Goal: Check status: Check status

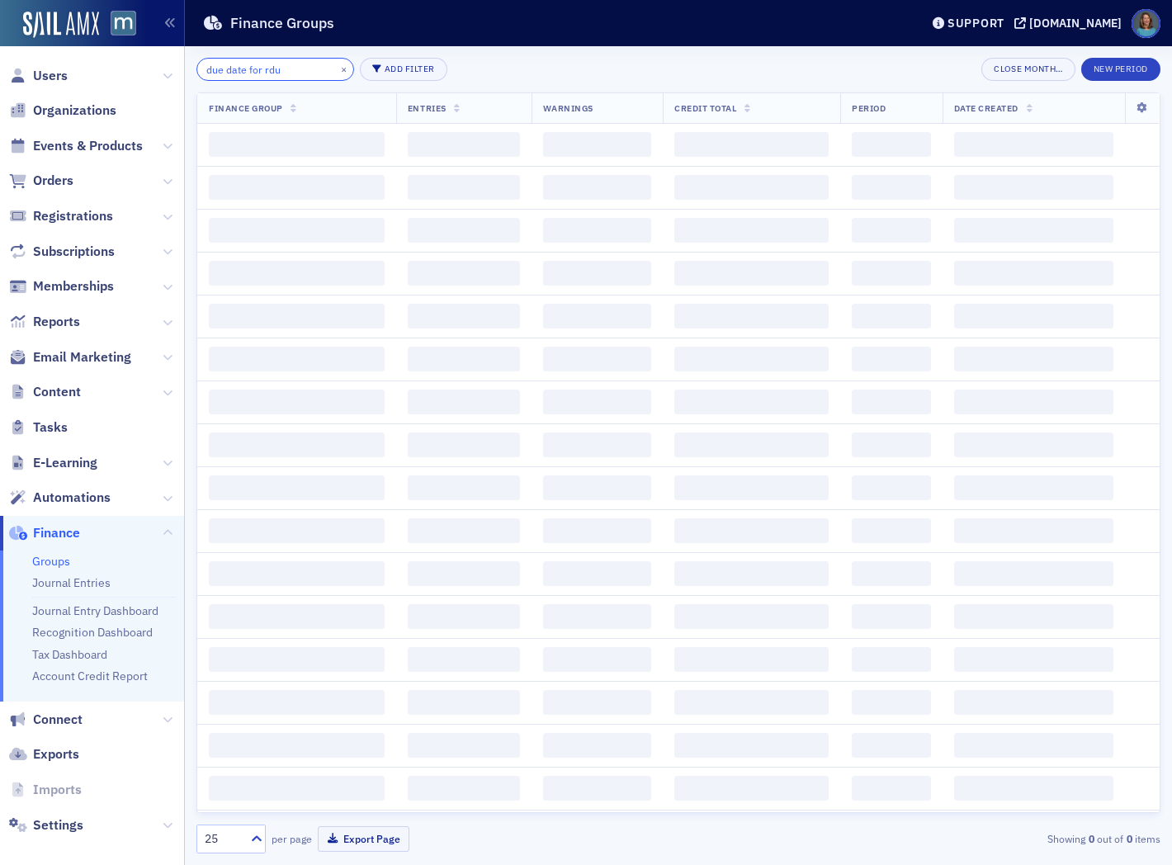
type input "due date for rdu"
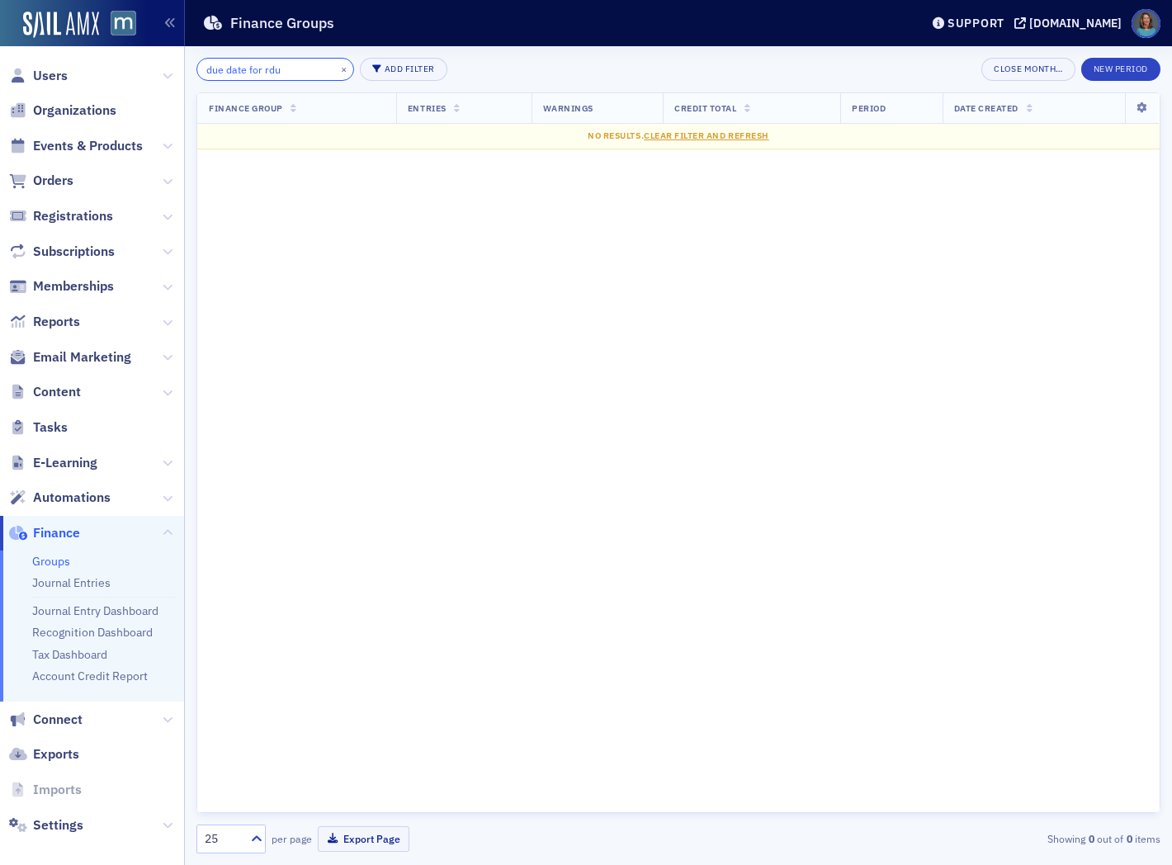
drag, startPoint x: 291, startPoint y: 63, endPoint x: 149, endPoint y: 39, distance: 143.9
click at [149, 39] on div "Users Organizations Events & Products Orders Registrations Subscriptions Member…" at bounding box center [586, 432] width 1172 height 865
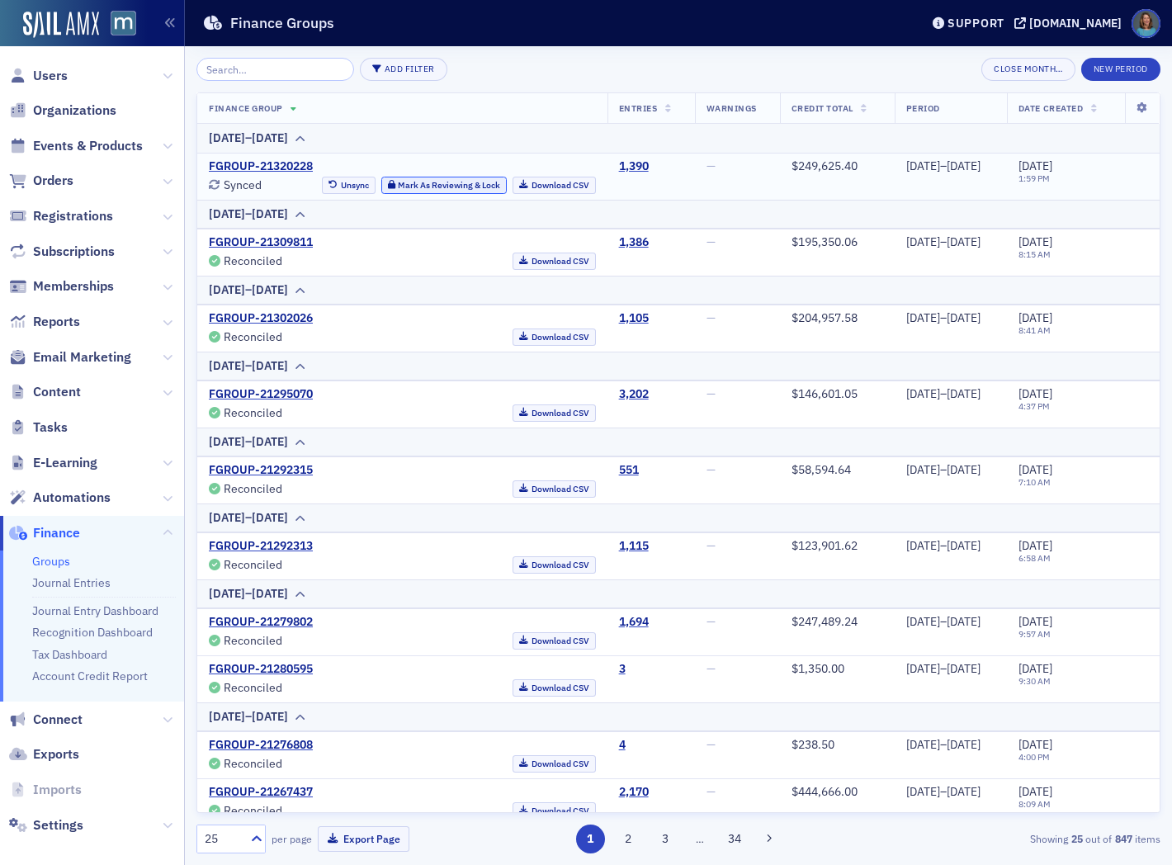
click at [386, 183] on button "Mark As Reviewing & Lock" at bounding box center [444, 185] width 126 height 17
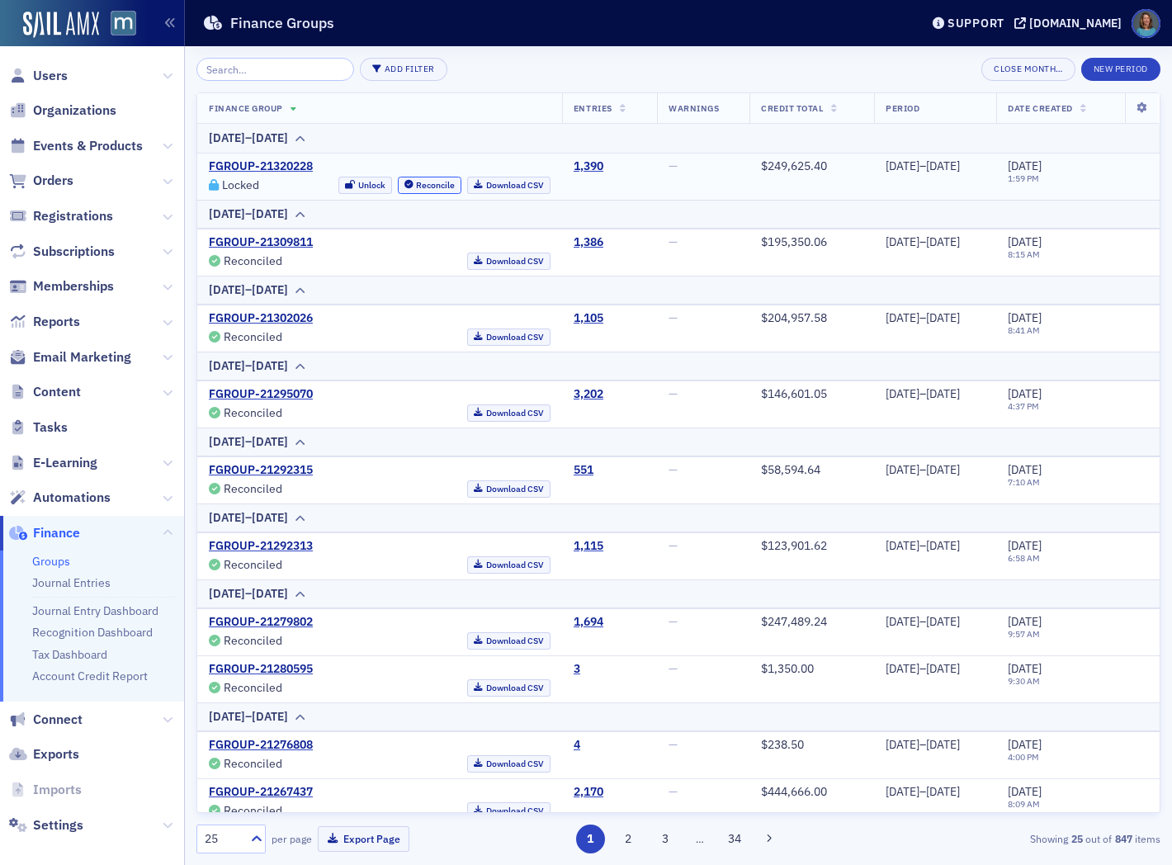
click at [398, 180] on button "Reconcile" at bounding box center [430, 185] width 64 height 17
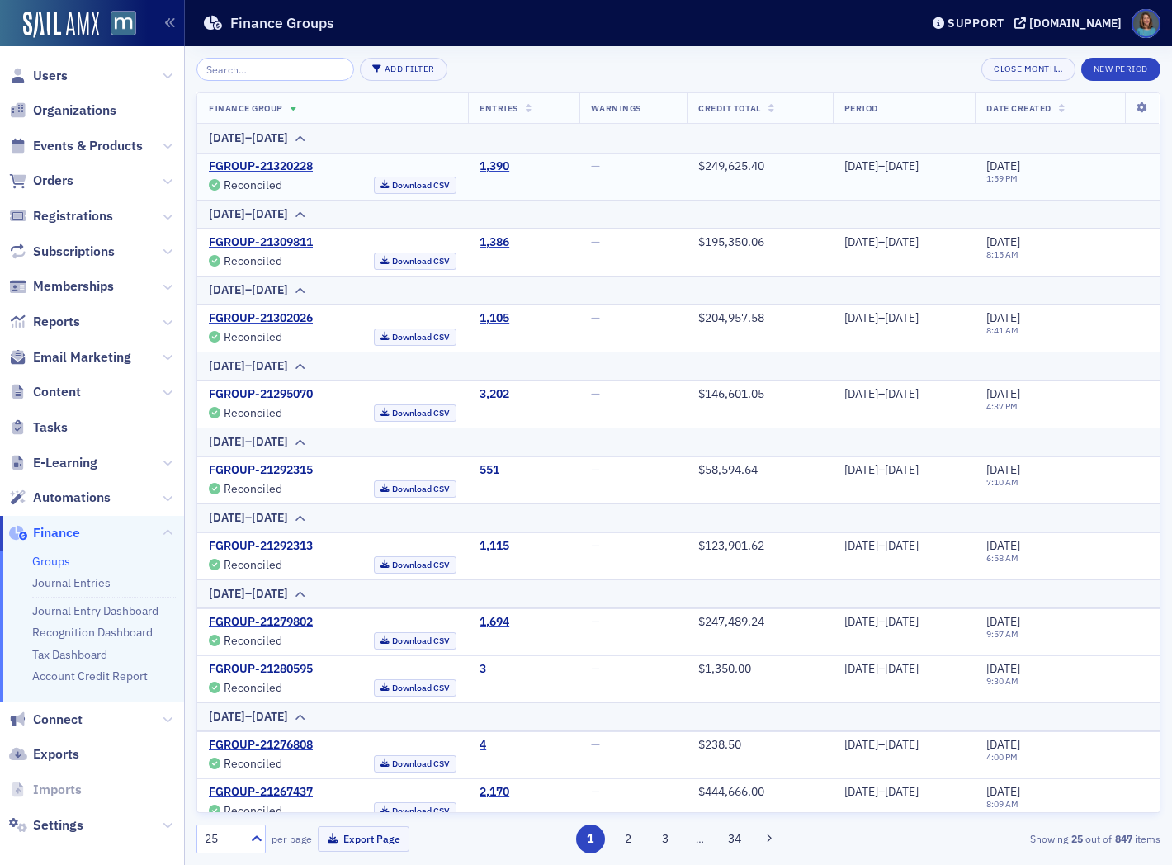
click at [159, 317] on span "Reports" at bounding box center [92, 321] width 184 height 35
click at [163, 318] on icon at bounding box center [168, 323] width 10 height 10
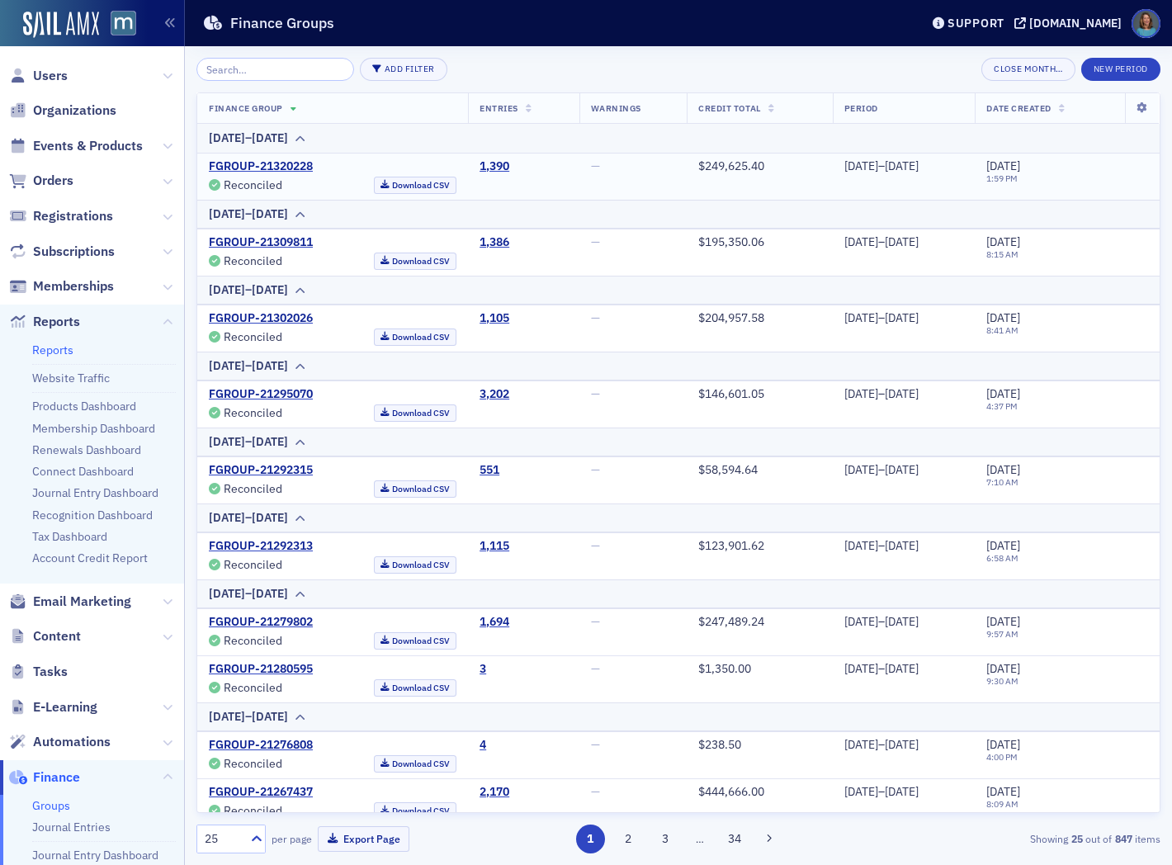
click at [68, 349] on link "Reports" at bounding box center [52, 349] width 41 height 15
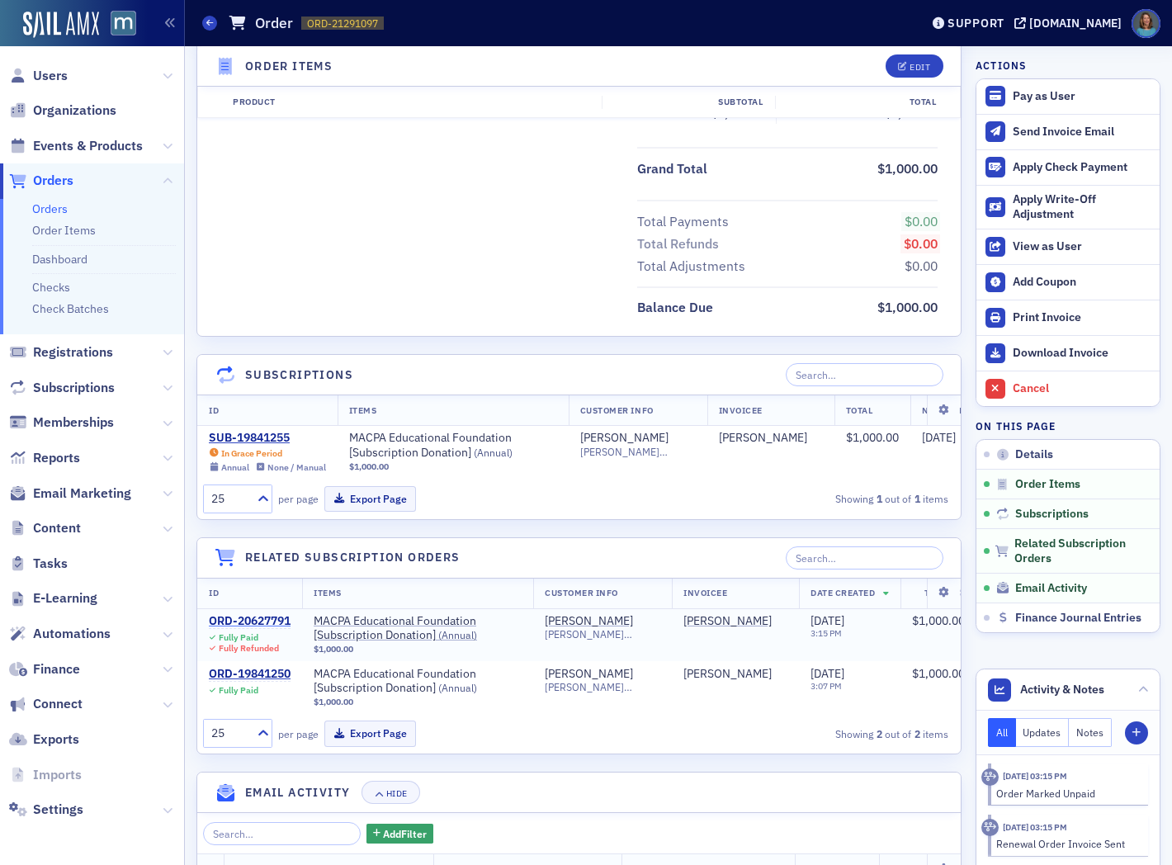
click at [274, 625] on div "ORD-20627791" at bounding box center [250, 621] width 82 height 15
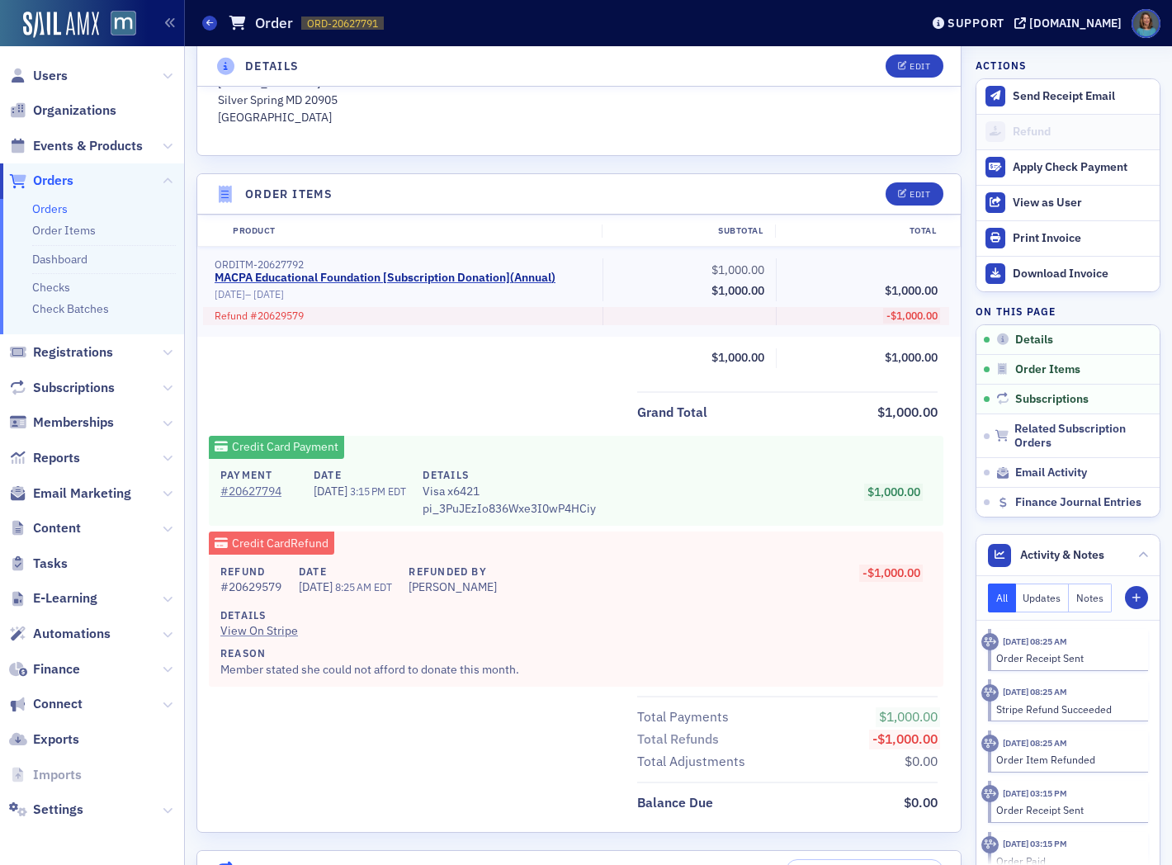
scroll to position [366, 0]
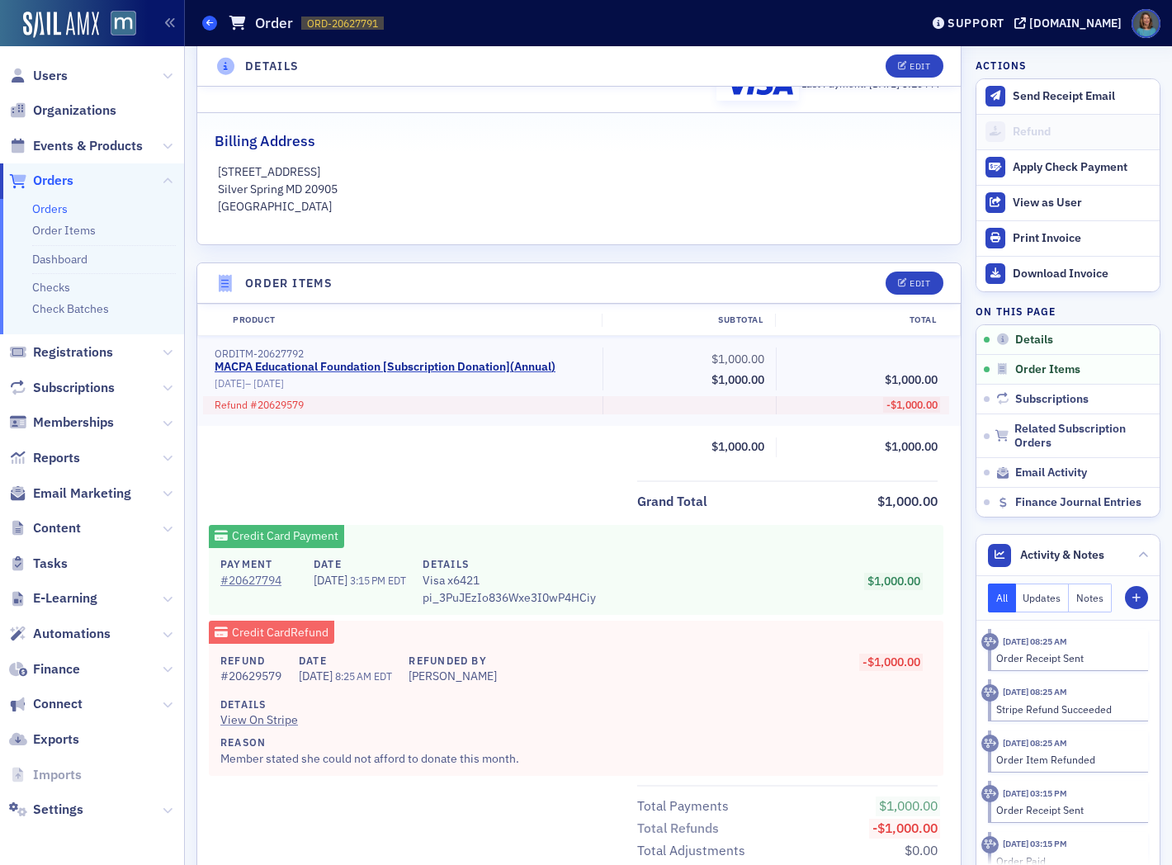
click at [207, 20] on icon at bounding box center [209, 22] width 7 height 7
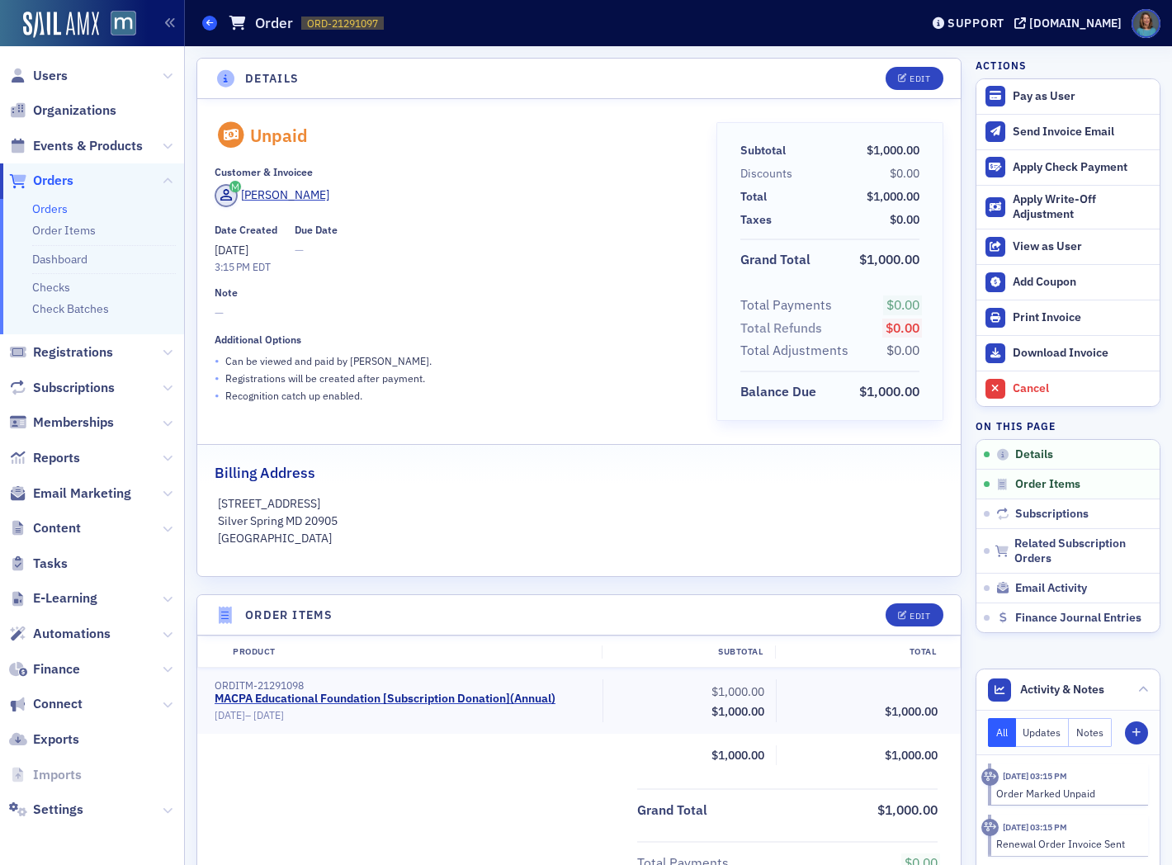
click at [211, 19] on icon at bounding box center [209, 22] width 7 height 7
click at [206, 14] on div "Orders Order ORD-21291097 21291097" at bounding box center [548, 22] width 692 height 31
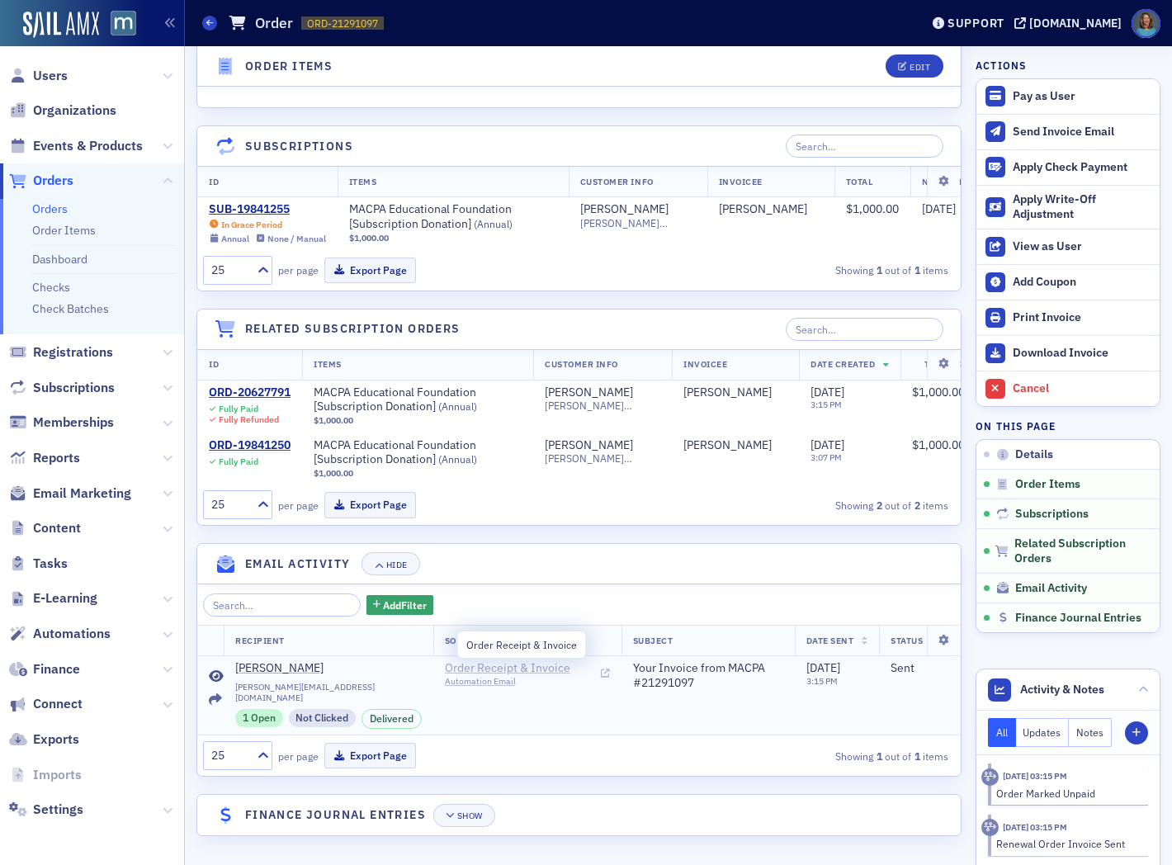
click at [474, 662] on span "Order Receipt & Invoice" at bounding box center [520, 668] width 150 height 15
click at [269, 709] on div "1 Open" at bounding box center [259, 718] width 48 height 18
click at [501, 680] on div "Automation Email" at bounding box center [520, 681] width 150 height 11
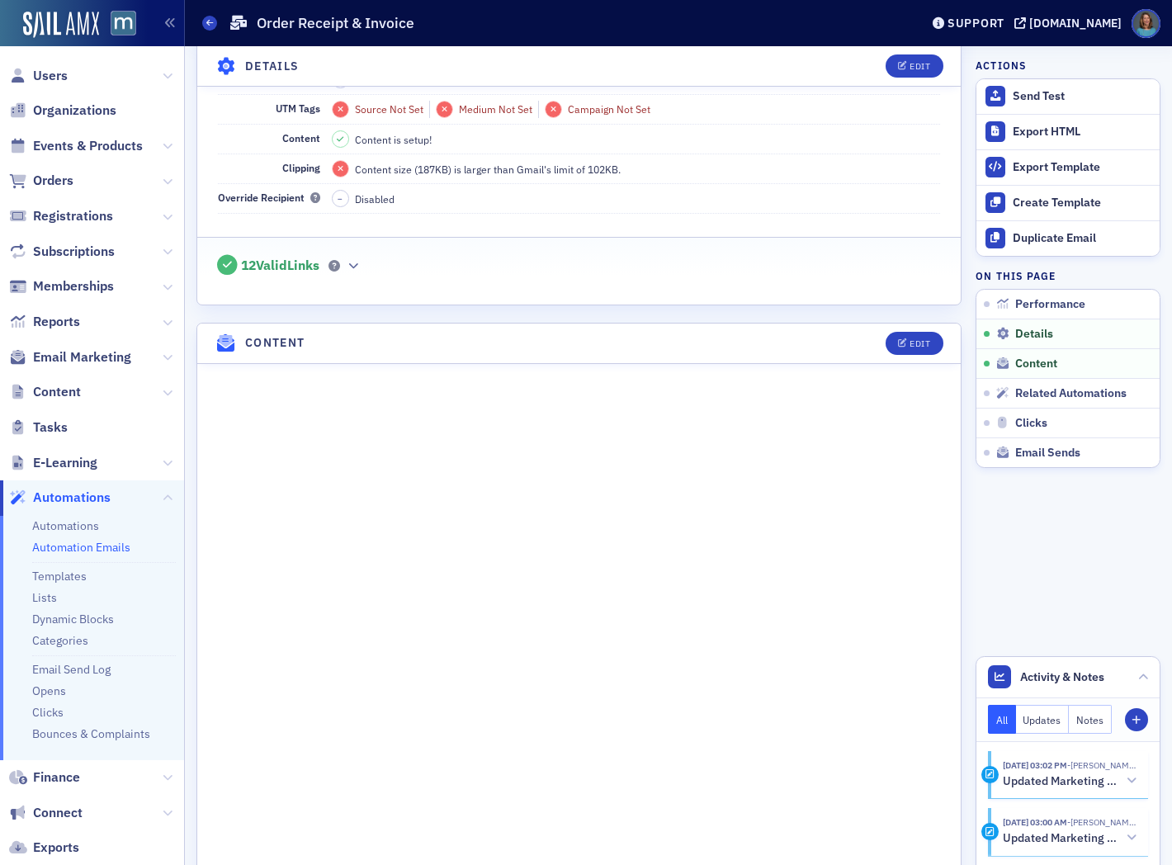
scroll to position [275, 0]
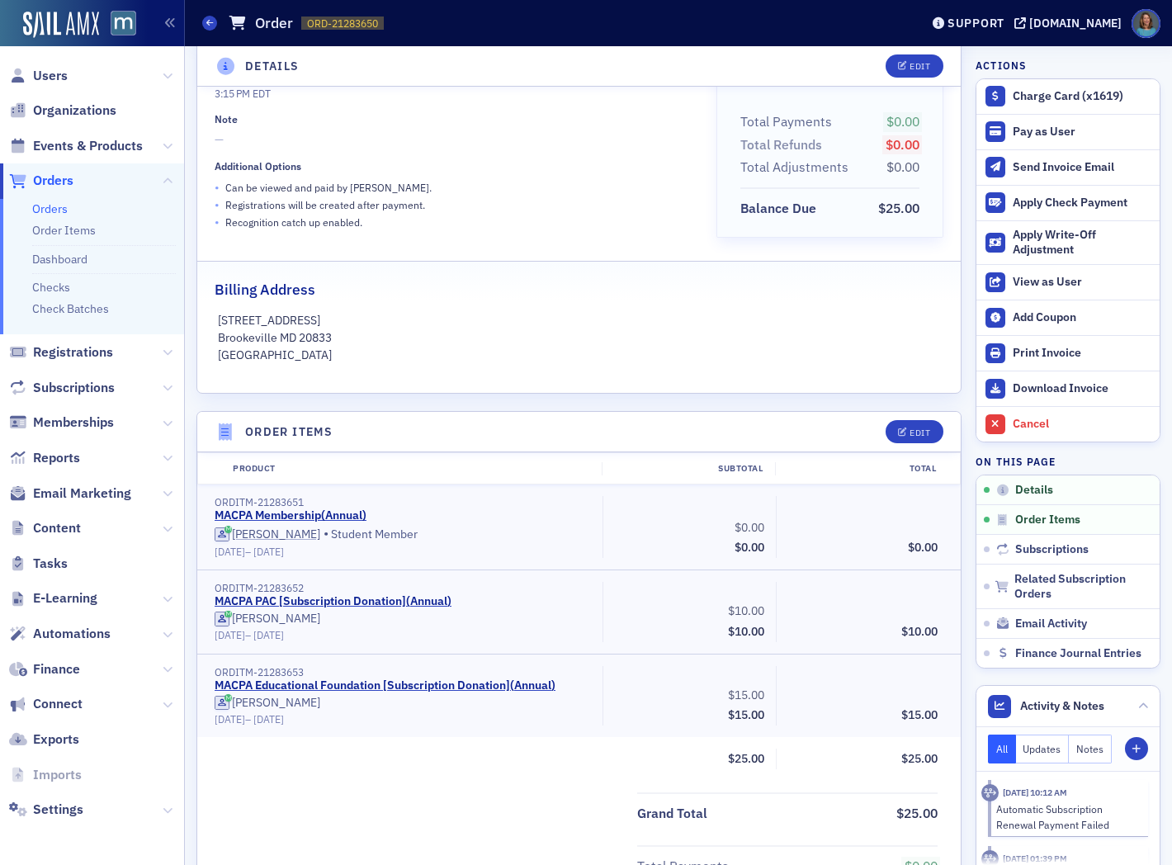
scroll to position [275, 0]
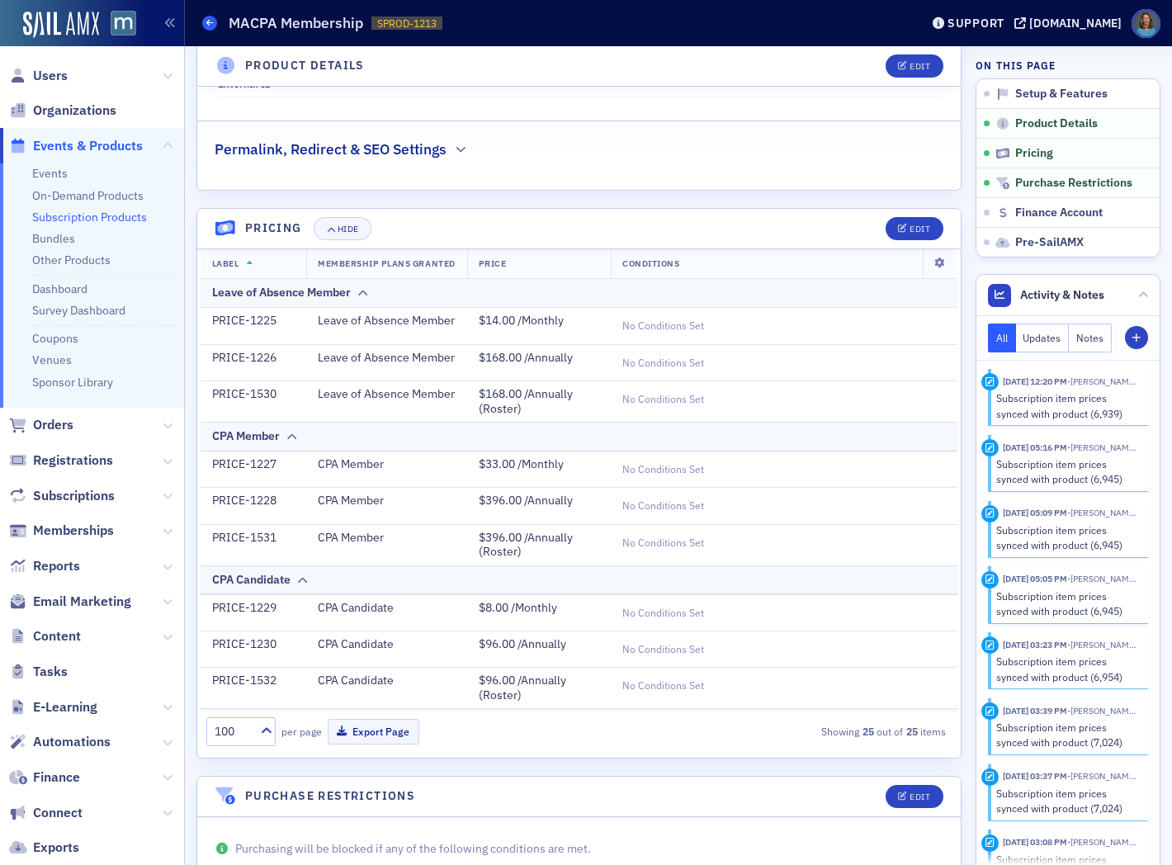
click at [202, 23] on span at bounding box center [209, 23] width 15 height 15
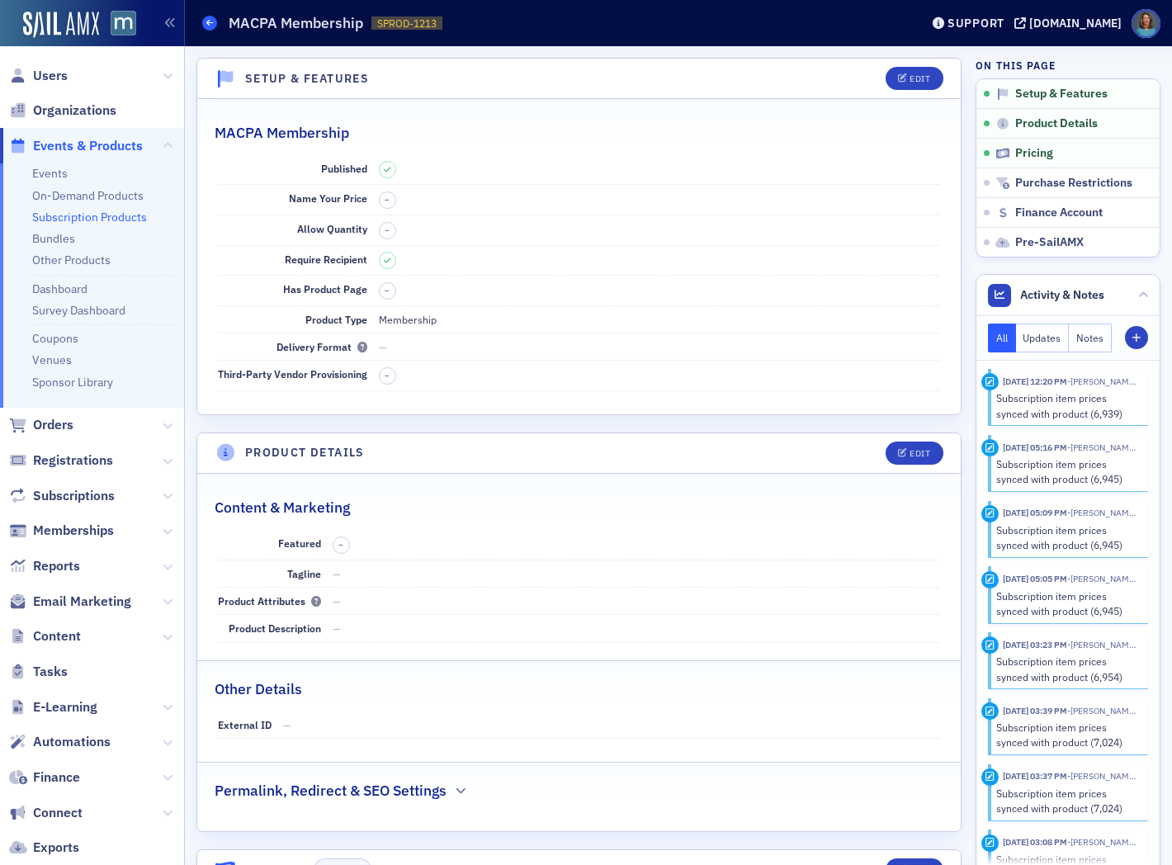
click at [211, 25] on icon at bounding box center [209, 22] width 7 height 7
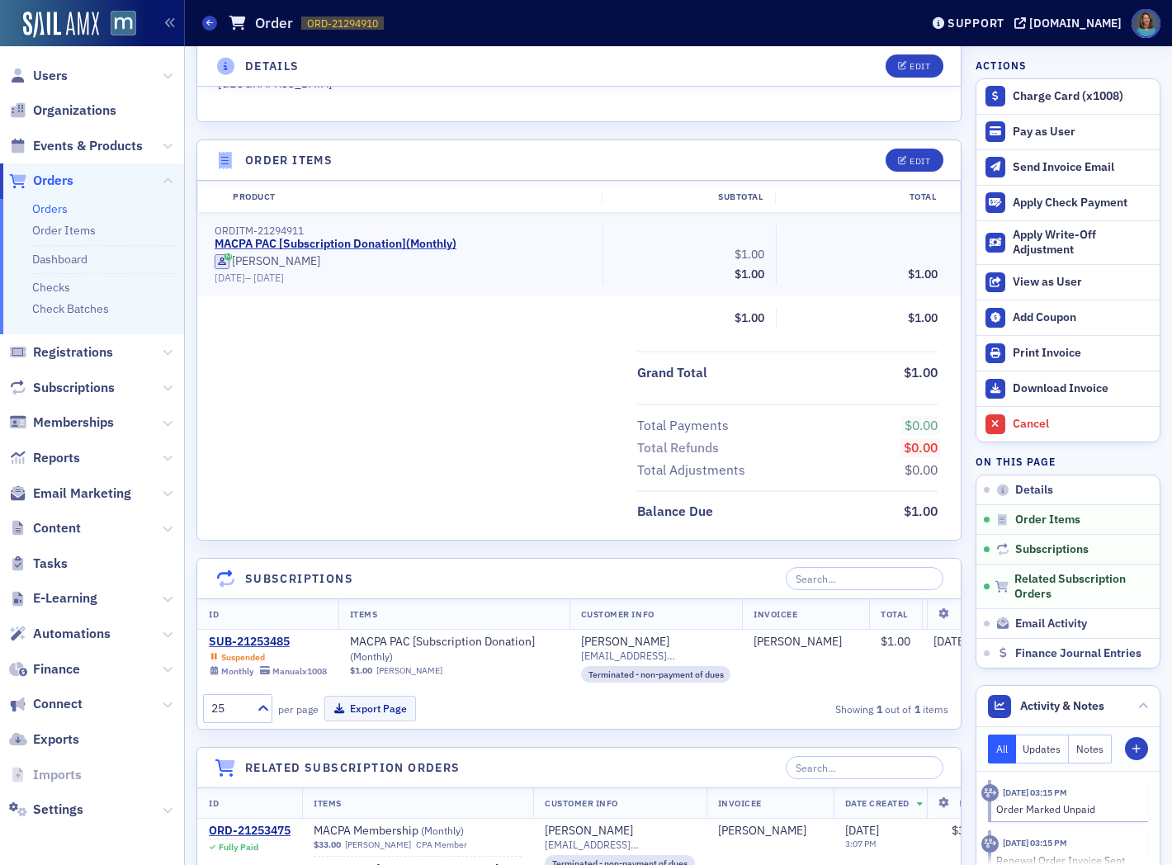
scroll to position [549, 0]
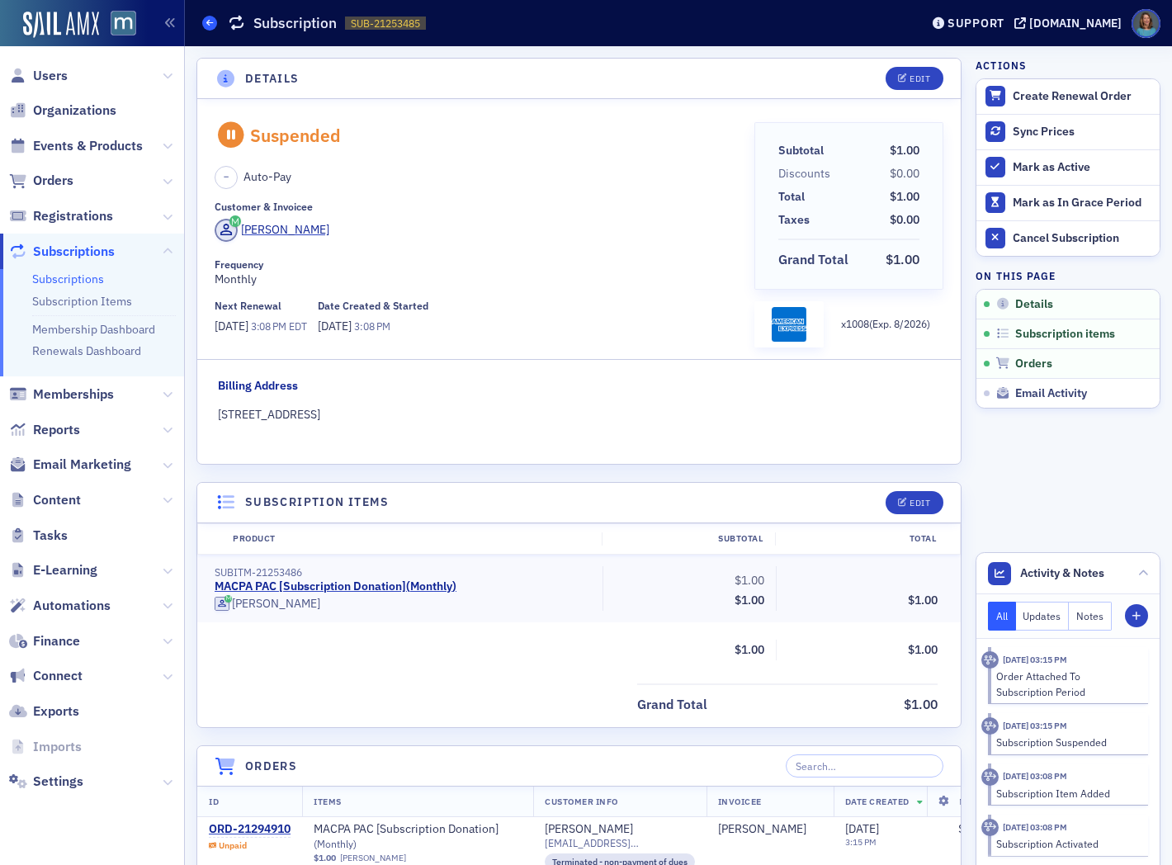
click at [209, 22] on icon at bounding box center [209, 22] width 7 height 7
